Goal: Information Seeking & Learning: Understand process/instructions

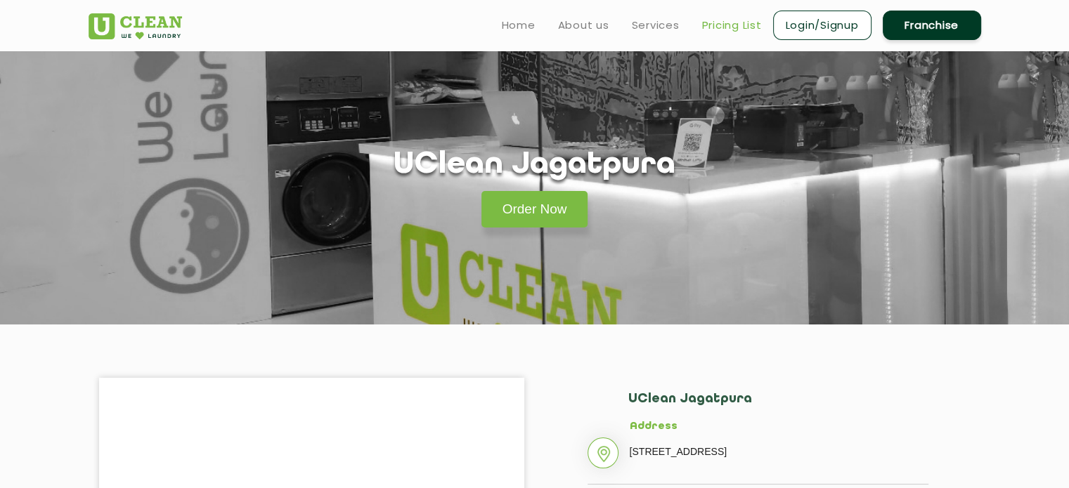
click at [746, 27] on link "Pricing List" at bounding box center [732, 25] width 60 height 17
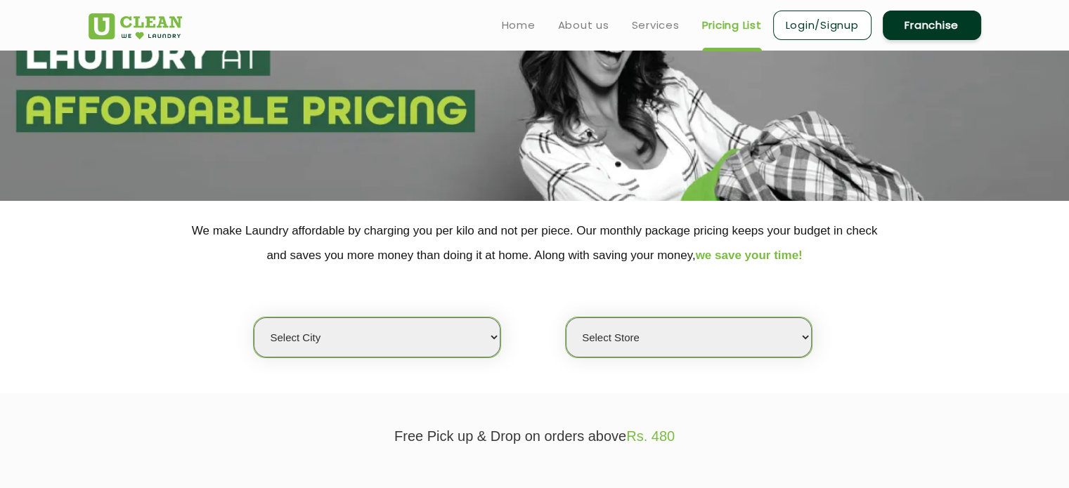
scroll to position [141, 0]
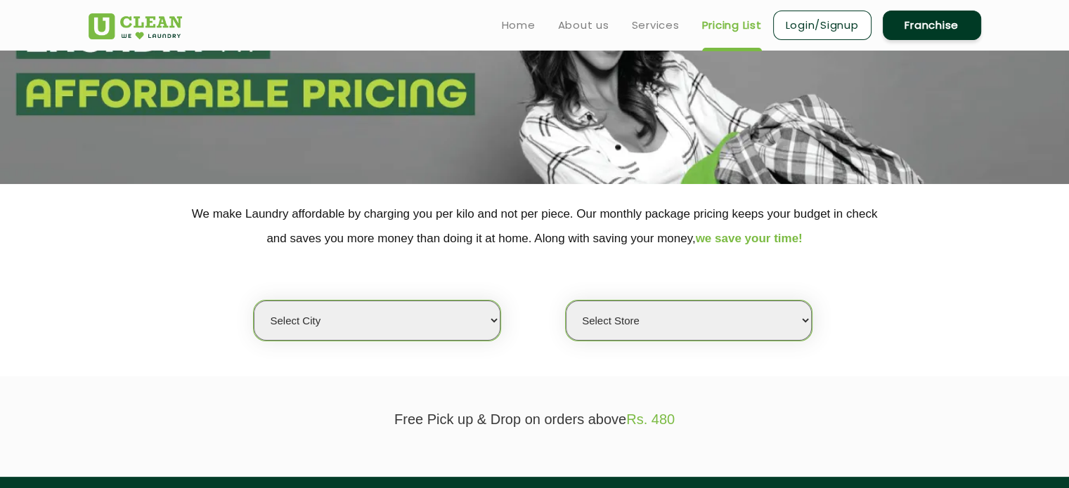
click at [470, 310] on select "Select city [GEOGRAPHIC_DATA] [GEOGRAPHIC_DATA] [GEOGRAPHIC_DATA] [GEOGRAPHIC_D…" at bounding box center [377, 321] width 246 height 40
select select "26"
click at [254, 301] on select "Select city [GEOGRAPHIC_DATA] [GEOGRAPHIC_DATA] [GEOGRAPHIC_DATA] [GEOGRAPHIC_D…" at bounding box center [377, 321] width 246 height 40
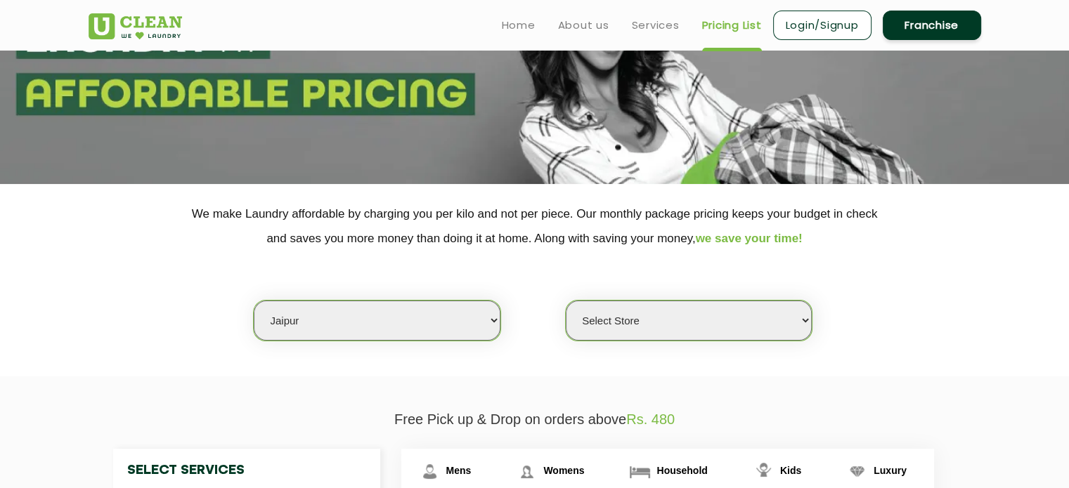
click at [644, 333] on select "Select Store [GEOGRAPHIC_DATA][PERSON_NAME] [GEOGRAPHIC_DATA] [PERSON_NAME][GEO…" at bounding box center [689, 321] width 246 height 40
select select "57"
click at [566, 301] on select "Select Store [GEOGRAPHIC_DATA][PERSON_NAME] [GEOGRAPHIC_DATA] [PERSON_NAME][GEO…" at bounding box center [689, 321] width 246 height 40
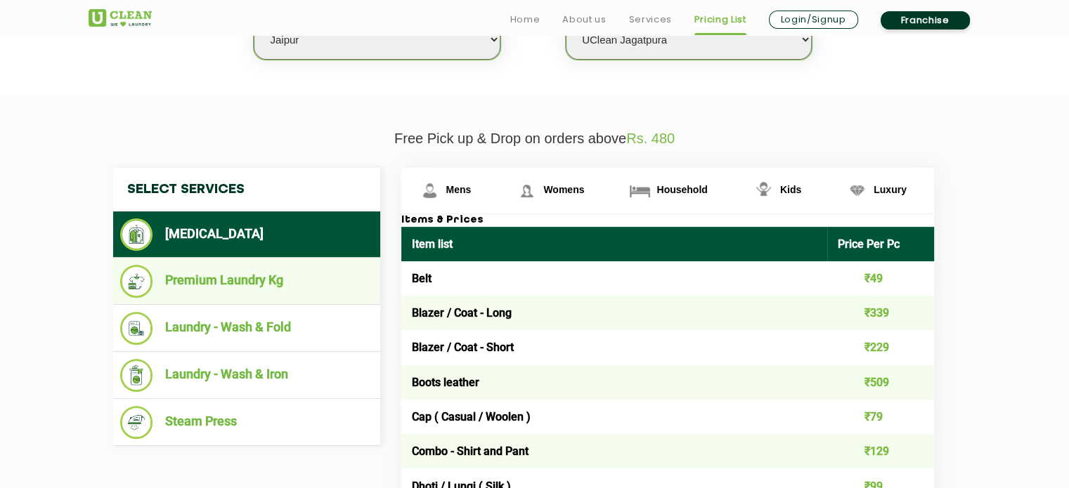
scroll to position [492, 0]
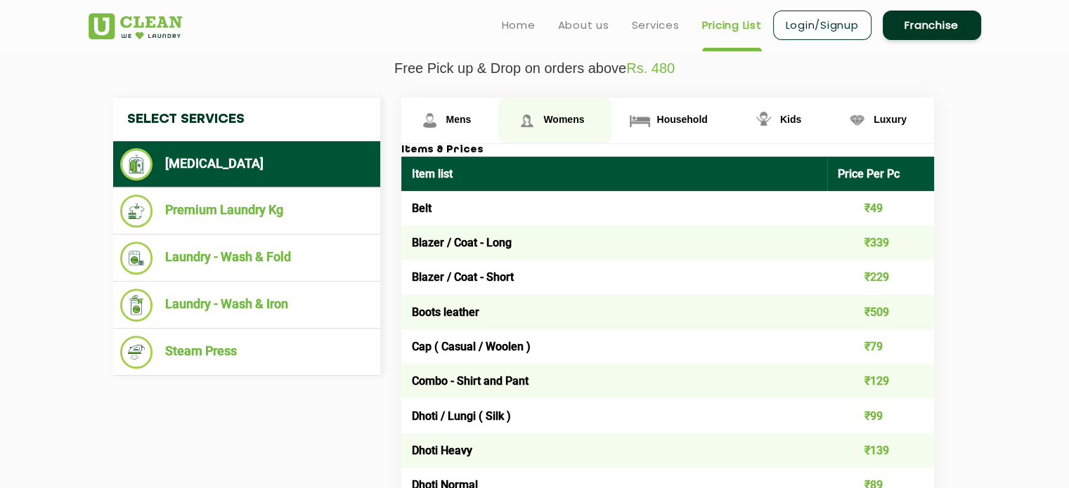
click at [472, 122] on span "Womens" at bounding box center [458, 119] width 25 height 11
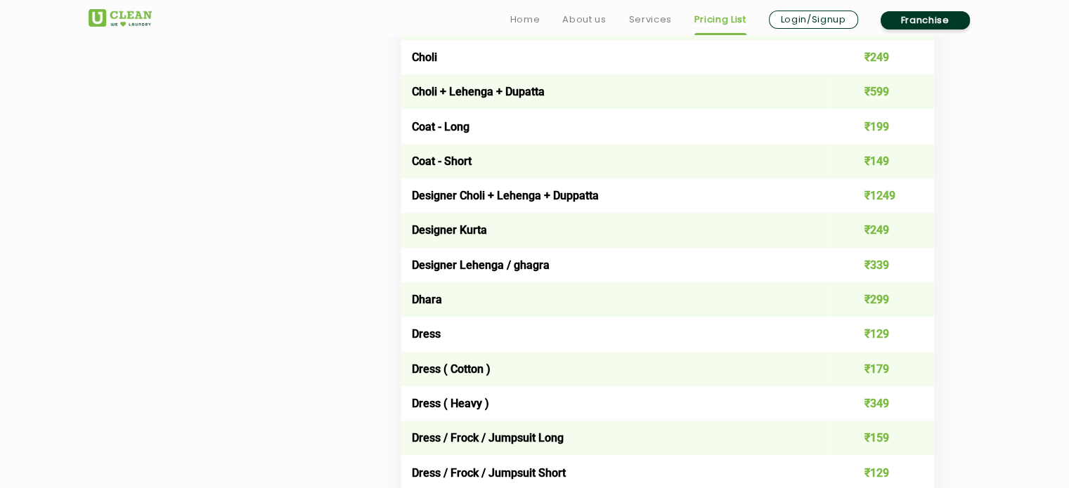
scroll to position [1005, 0]
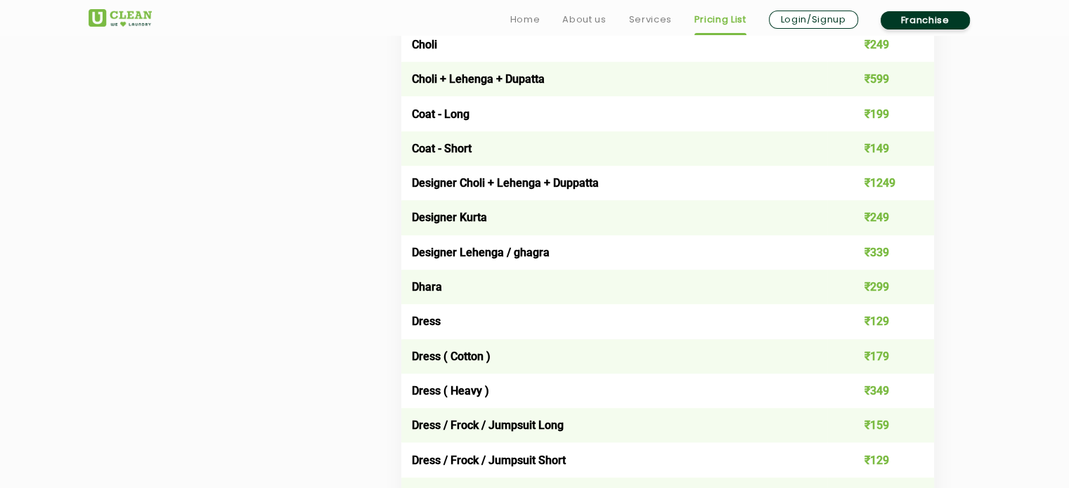
drag, startPoint x: 568, startPoint y: 207, endPoint x: 576, endPoint y: 240, distance: 34.1
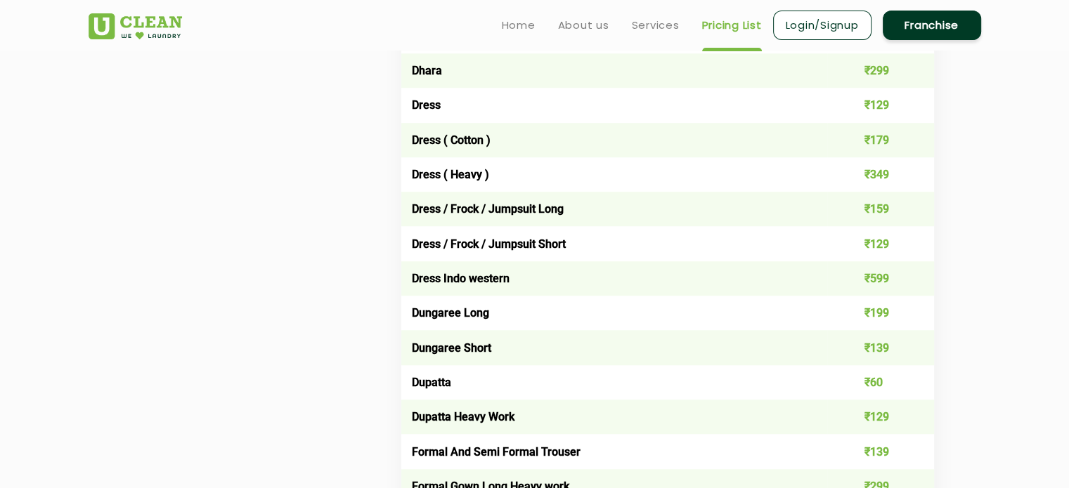
scroll to position [1145, 0]
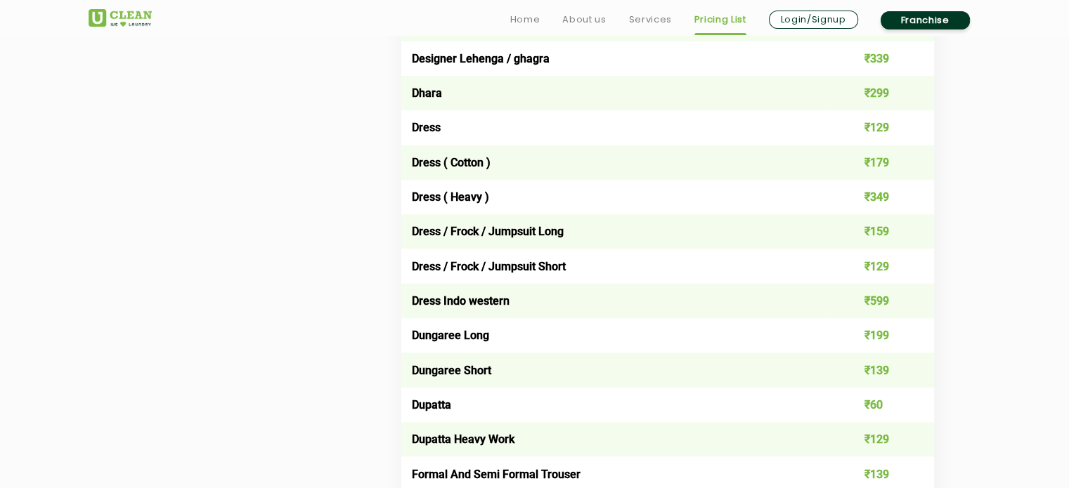
drag, startPoint x: 599, startPoint y: 231, endPoint x: 606, endPoint y: 261, distance: 31.0
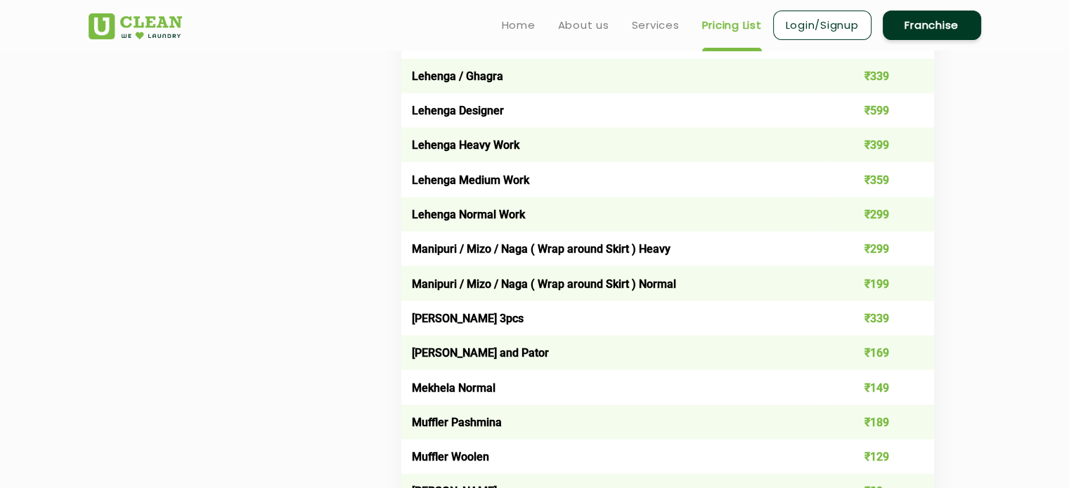
scroll to position [2853, 0]
